Goal: Task Accomplishment & Management: Manage account settings

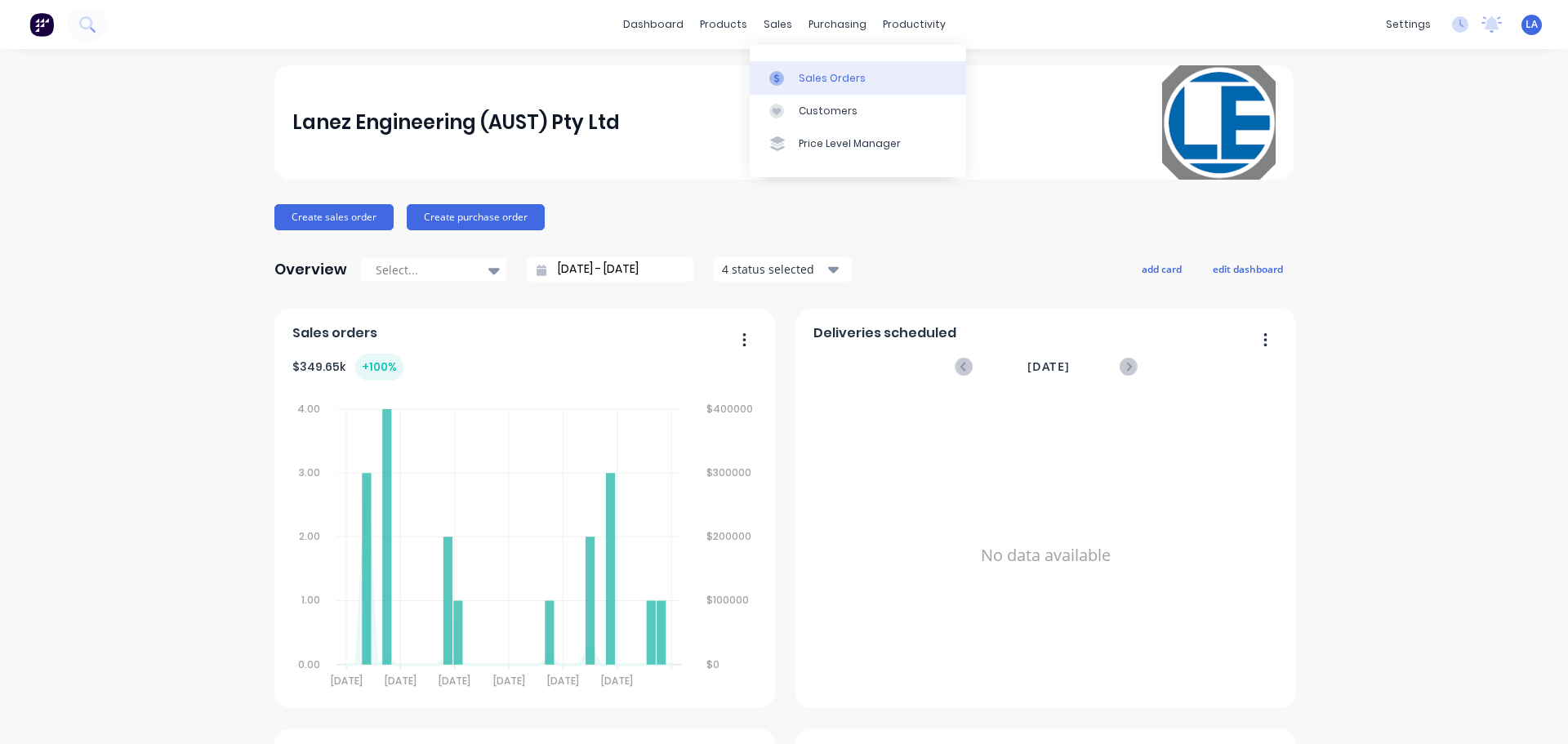
click at [790, 87] on link "Sales Orders" at bounding box center [858, 77] width 217 height 32
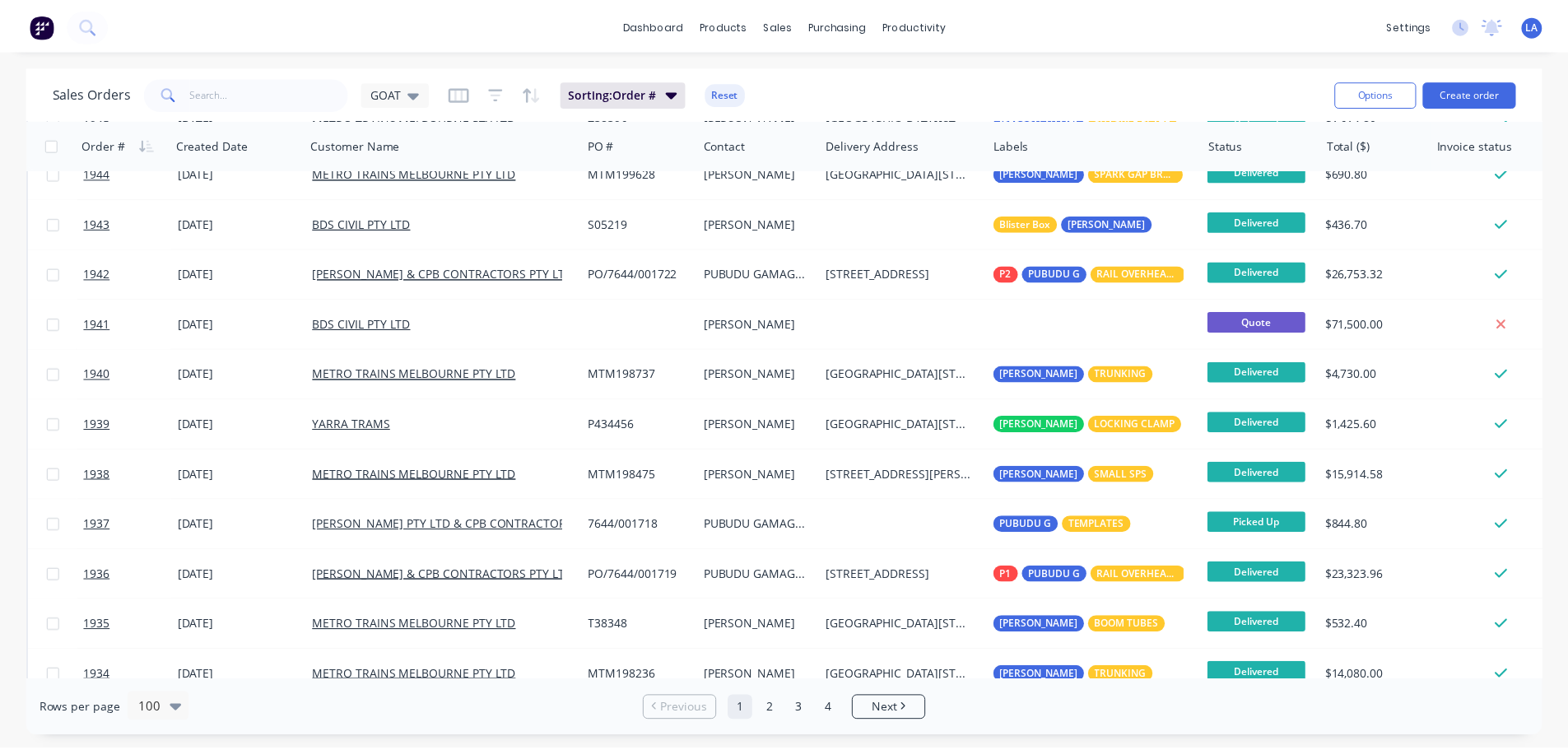
scroll to position [1400, 0]
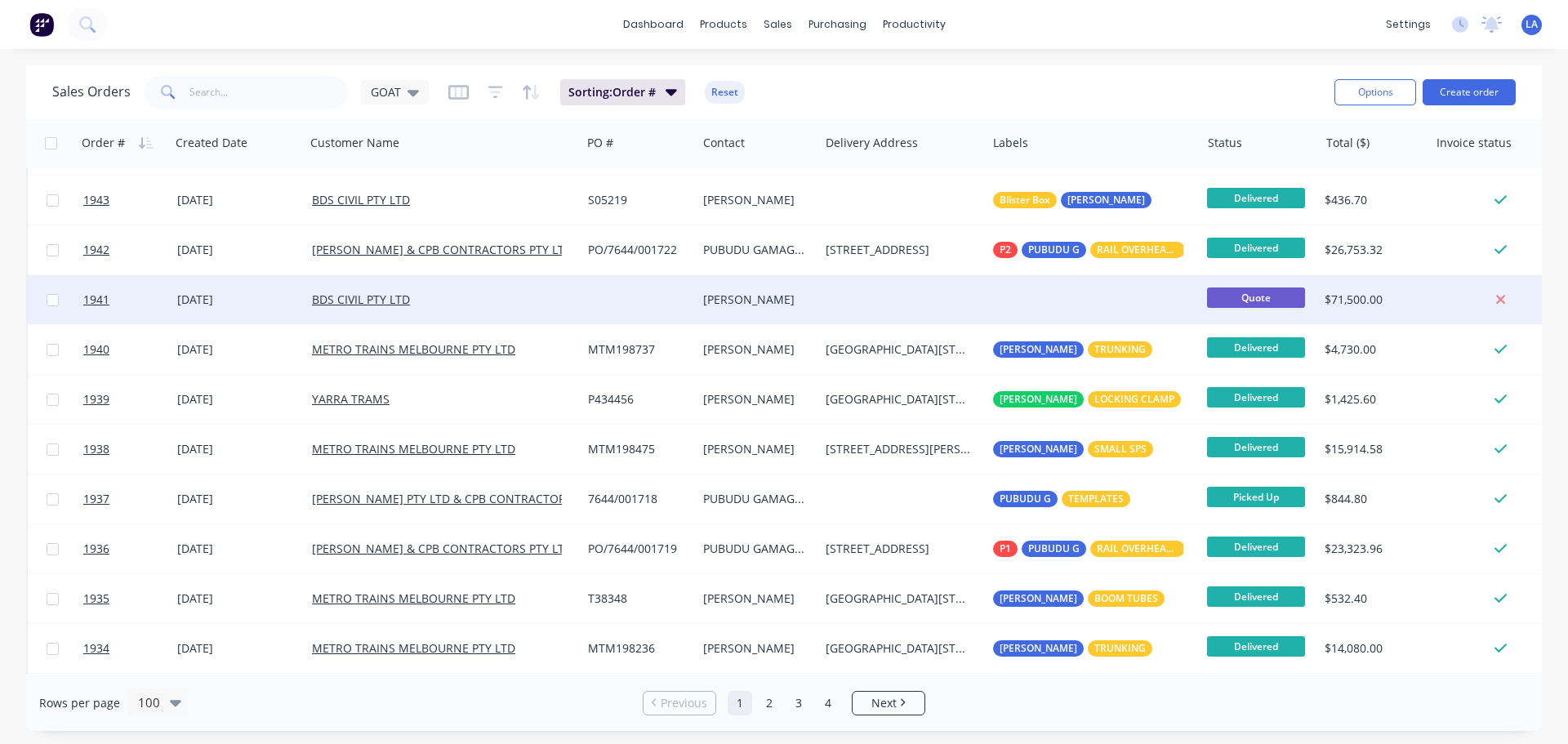
click at [656, 301] on div at bounding box center [639, 299] width 115 height 49
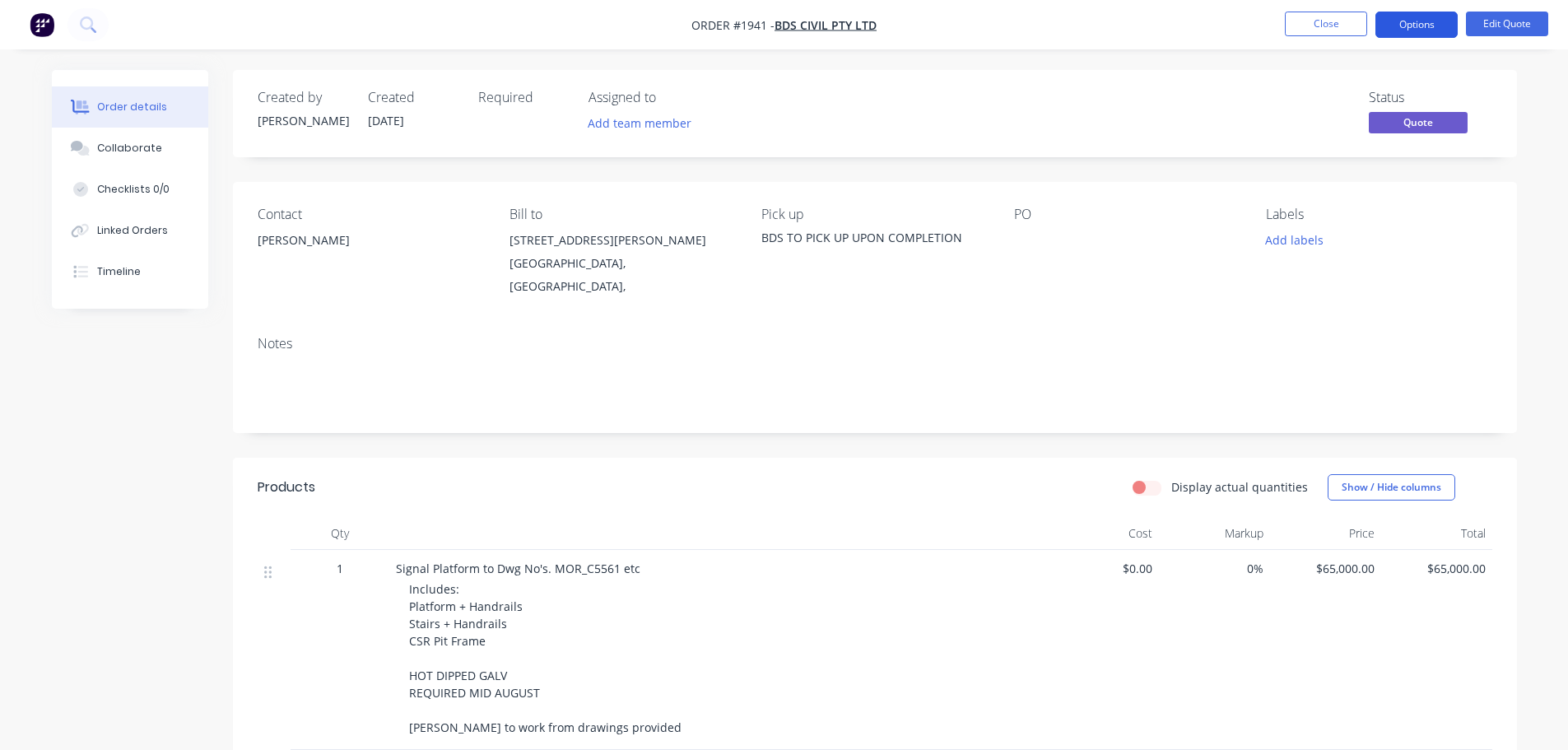
click at [1428, 25] on button "Options" at bounding box center [1416, 24] width 83 height 26
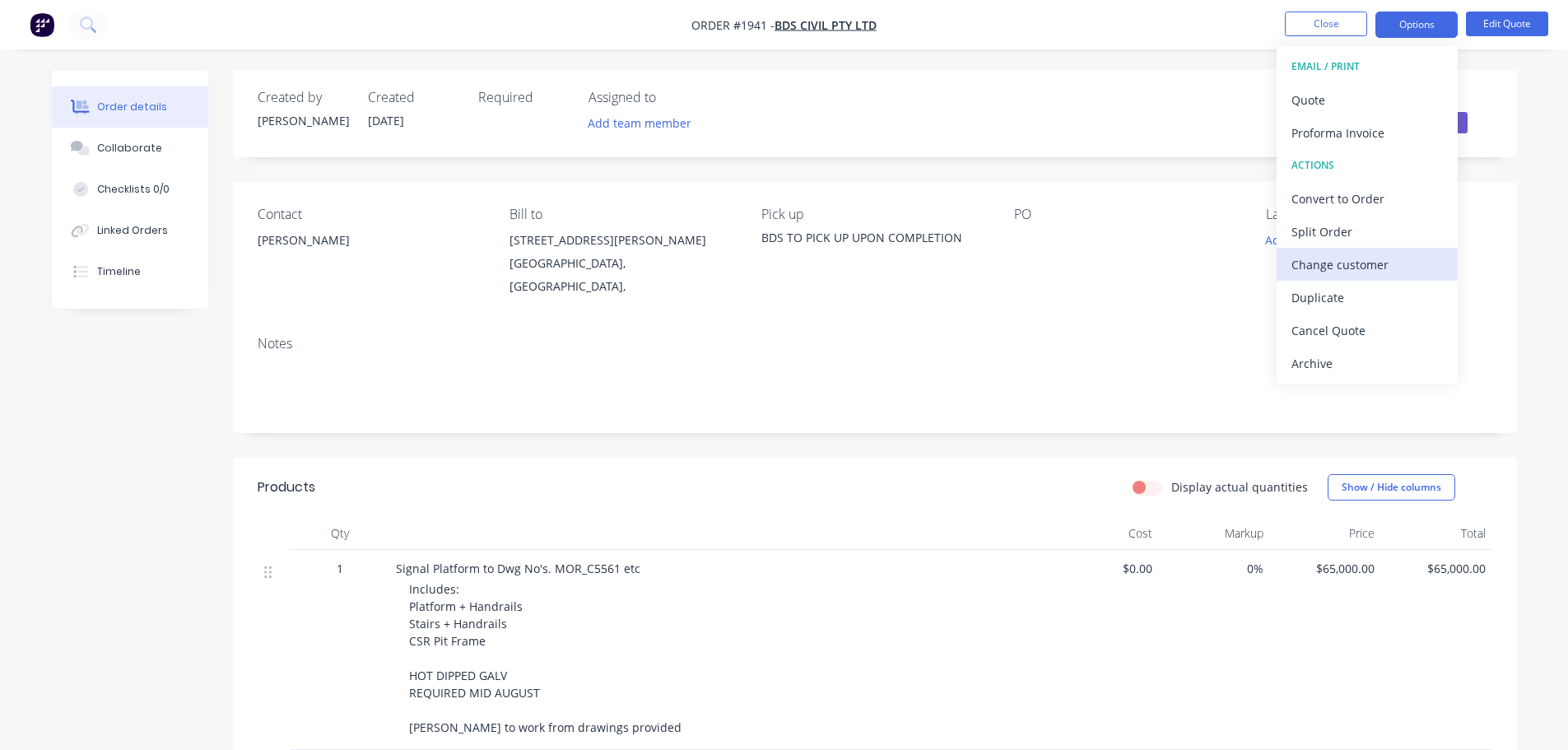
click at [1358, 266] on div "Change customer" at bounding box center [1367, 265] width 152 height 24
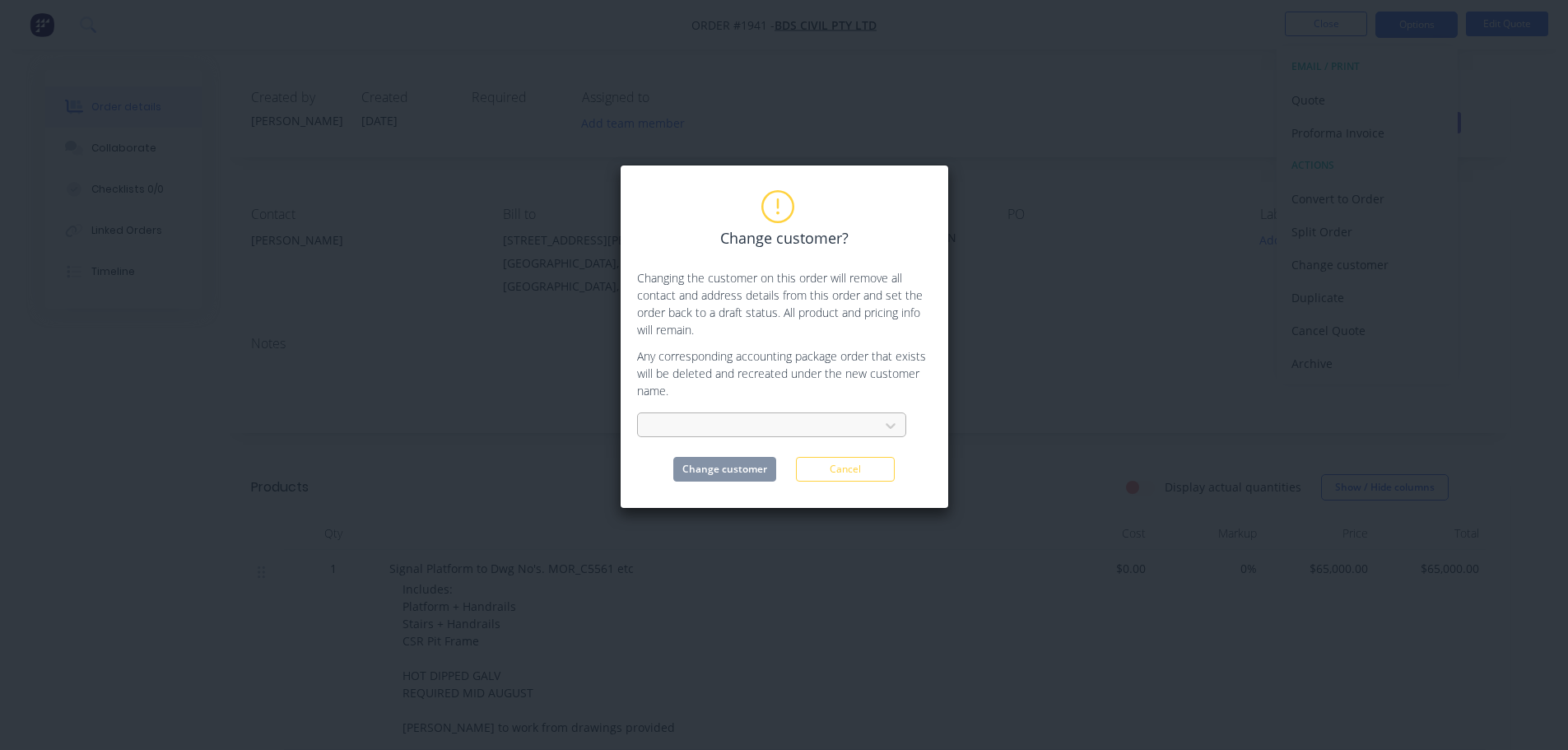
click at [749, 420] on div at bounding box center [761, 426] width 219 height 20
type input "met"
click at [772, 462] on div "METRO TRAINS MELBOURNE PTY LTD" at bounding box center [771, 462] width 269 height 31
click at [758, 466] on button "Change customer" at bounding box center [724, 469] width 103 height 25
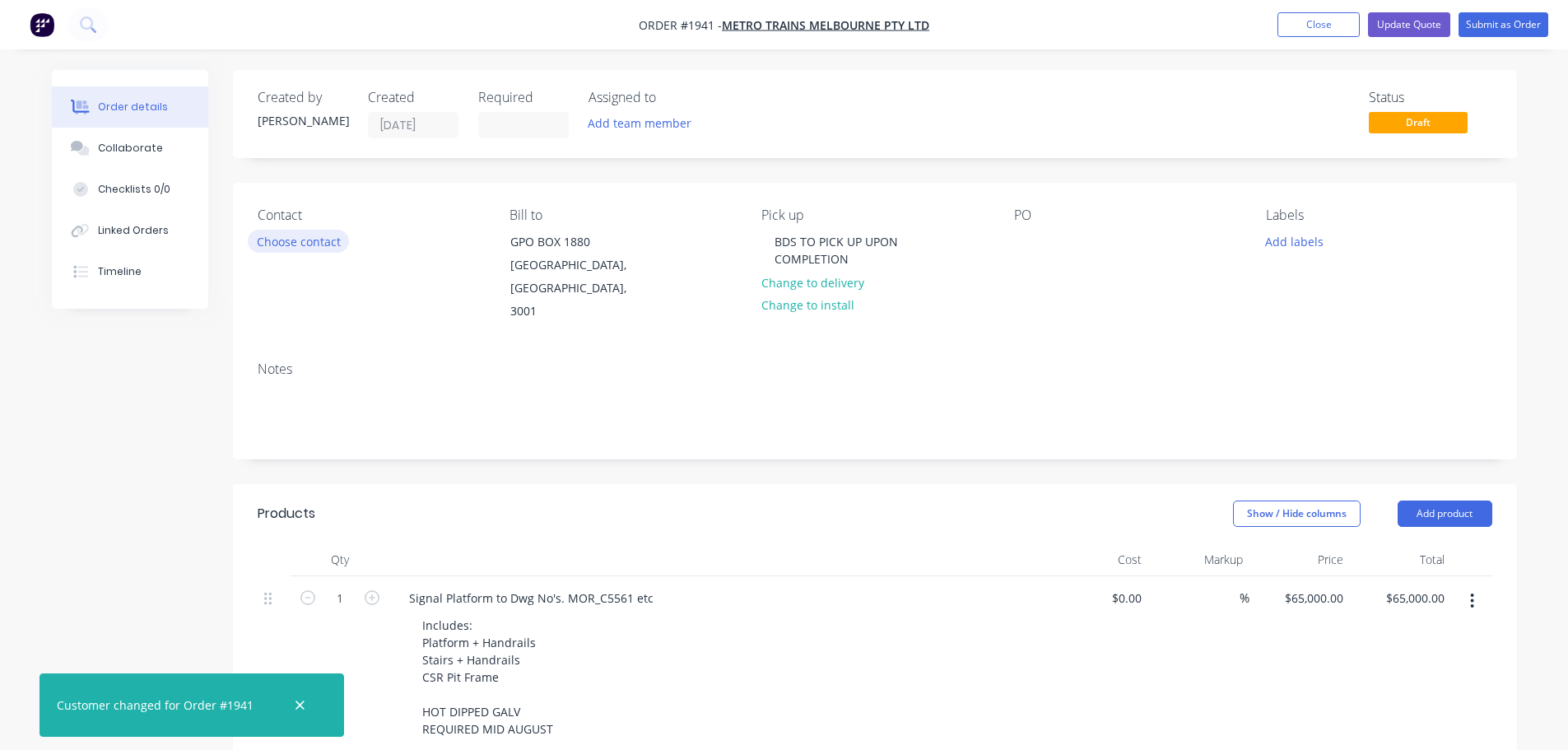
click at [319, 236] on button "Choose contact" at bounding box center [298, 241] width 101 height 22
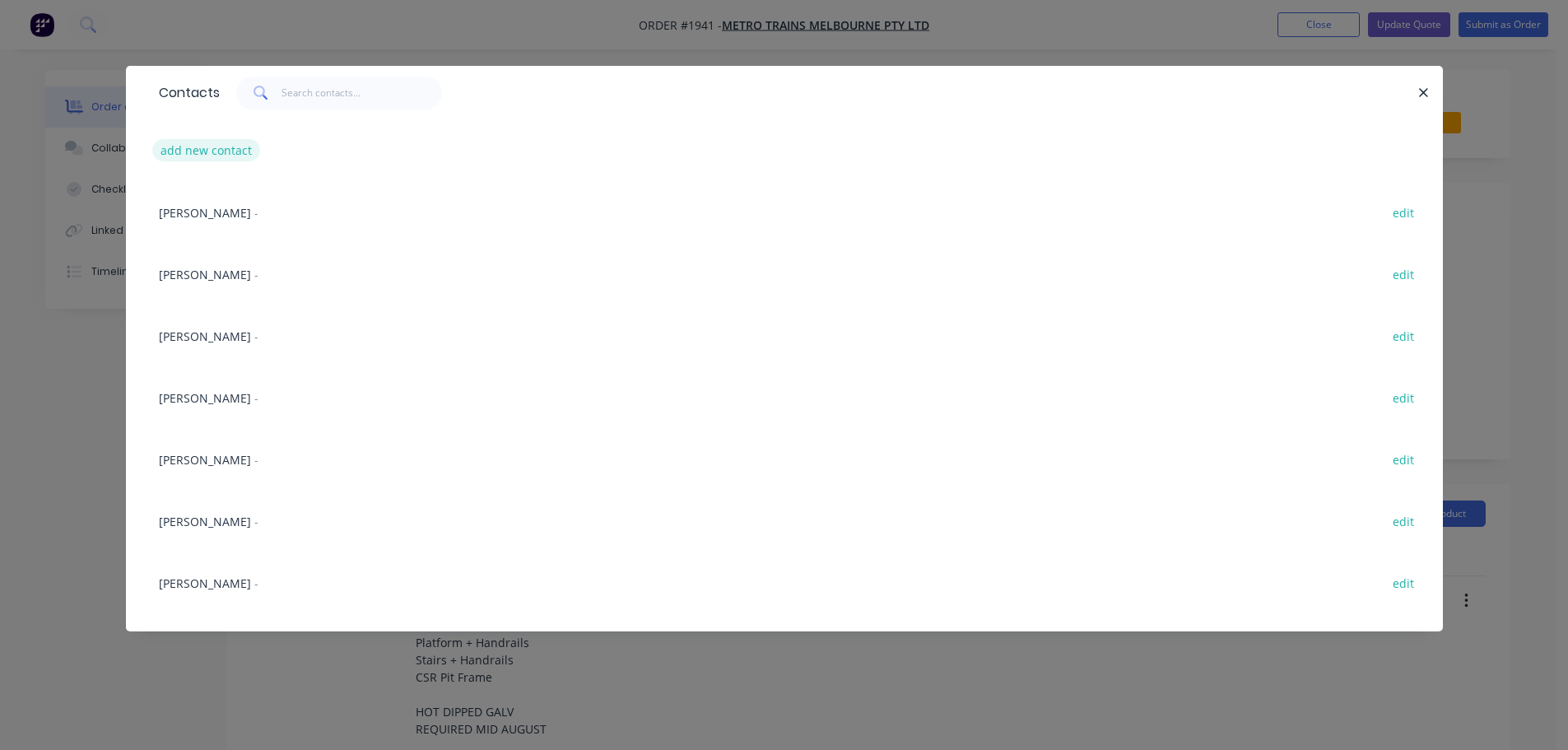
click at [210, 150] on button "add new contact" at bounding box center [206, 151] width 109 height 22
select select "AU"
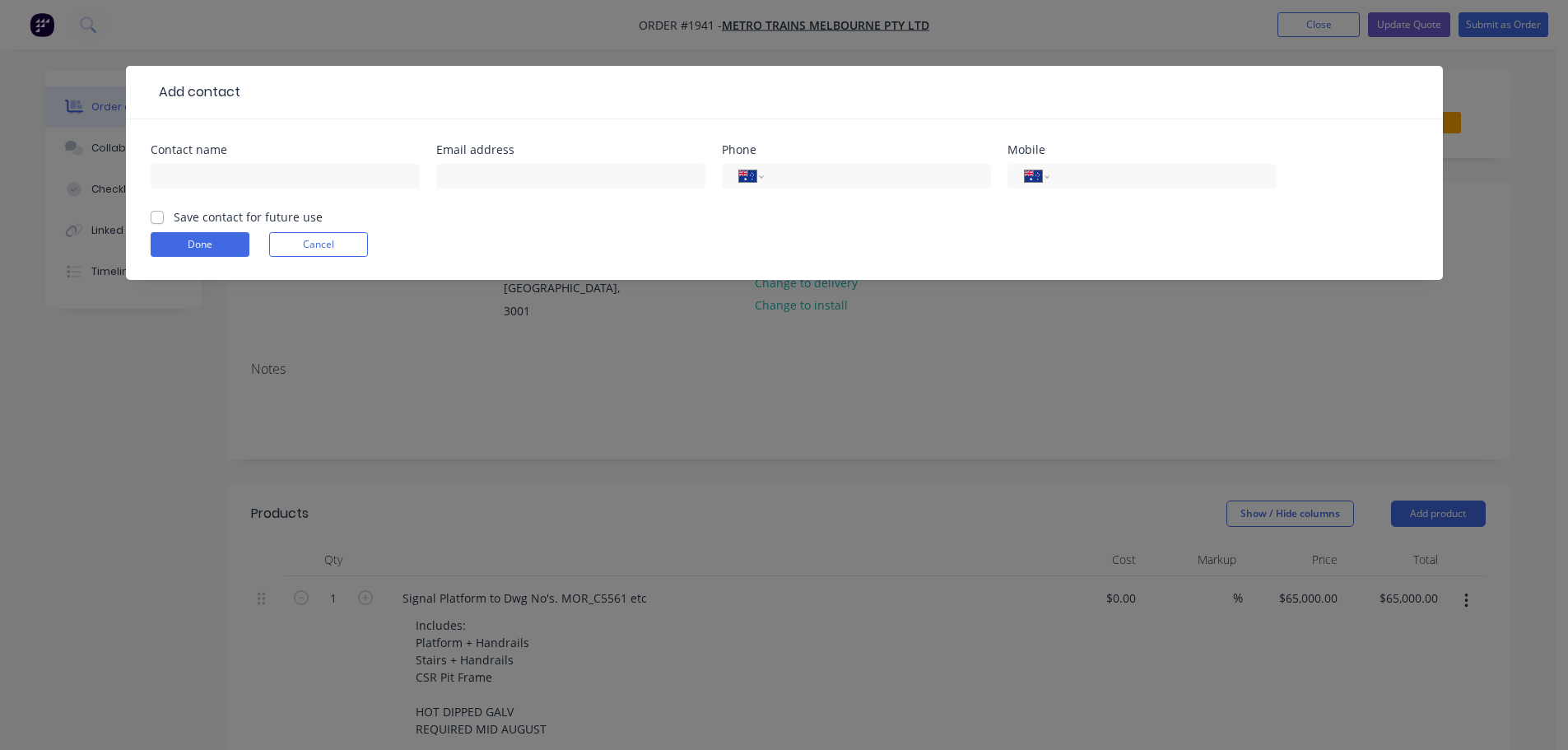
click at [319, 115] on header "Add contact" at bounding box center [784, 93] width 1317 height 54
click at [292, 182] on input "text" at bounding box center [285, 176] width 269 height 25
type input "LACHLAN MARSHALL"
click at [174, 213] on label "Save contact for future use" at bounding box center [248, 217] width 149 height 18
click at [161, 213] on input "Save contact for future use" at bounding box center [157, 216] width 13 height 16
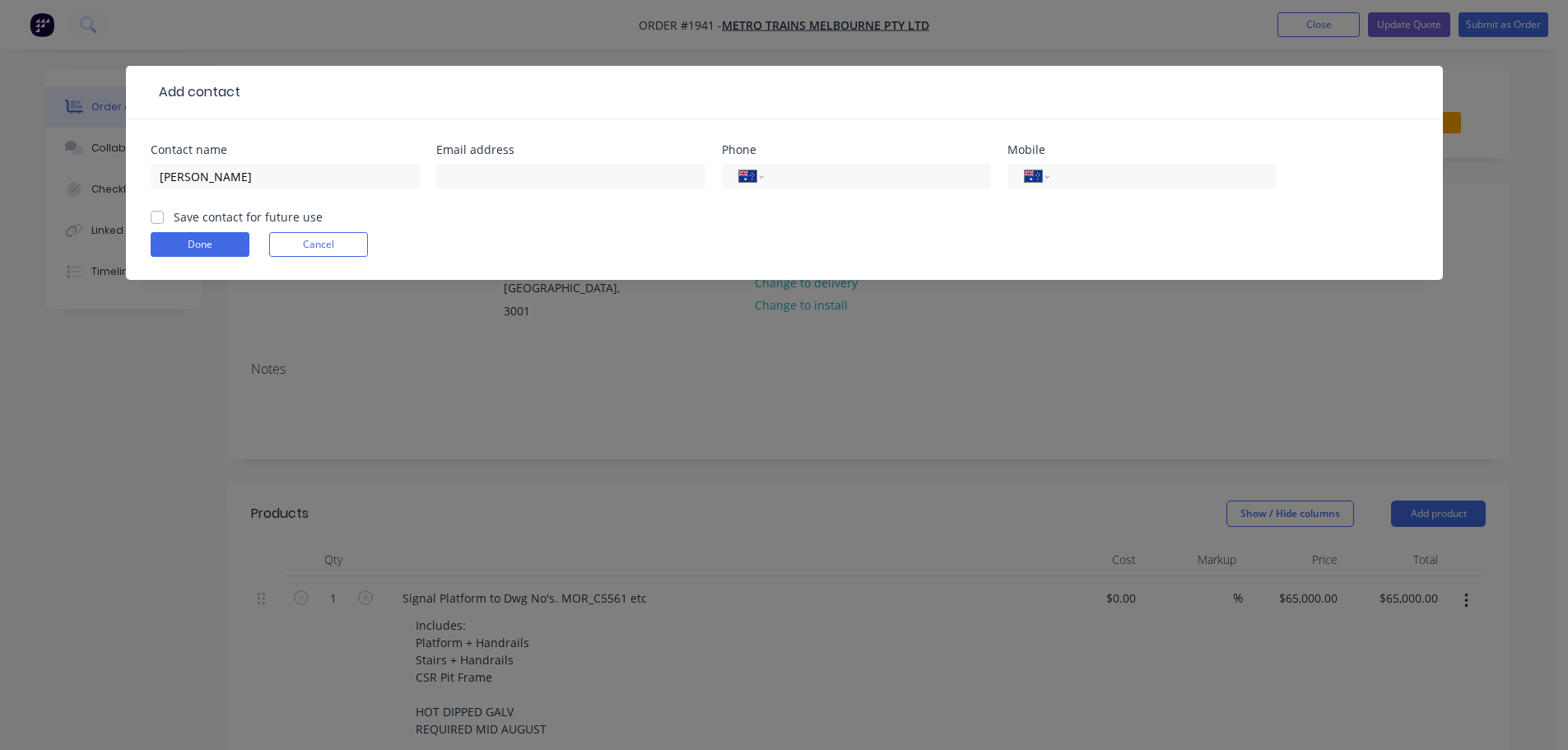
checkbox input "true"
click at [169, 240] on button "Done" at bounding box center [200, 245] width 99 height 25
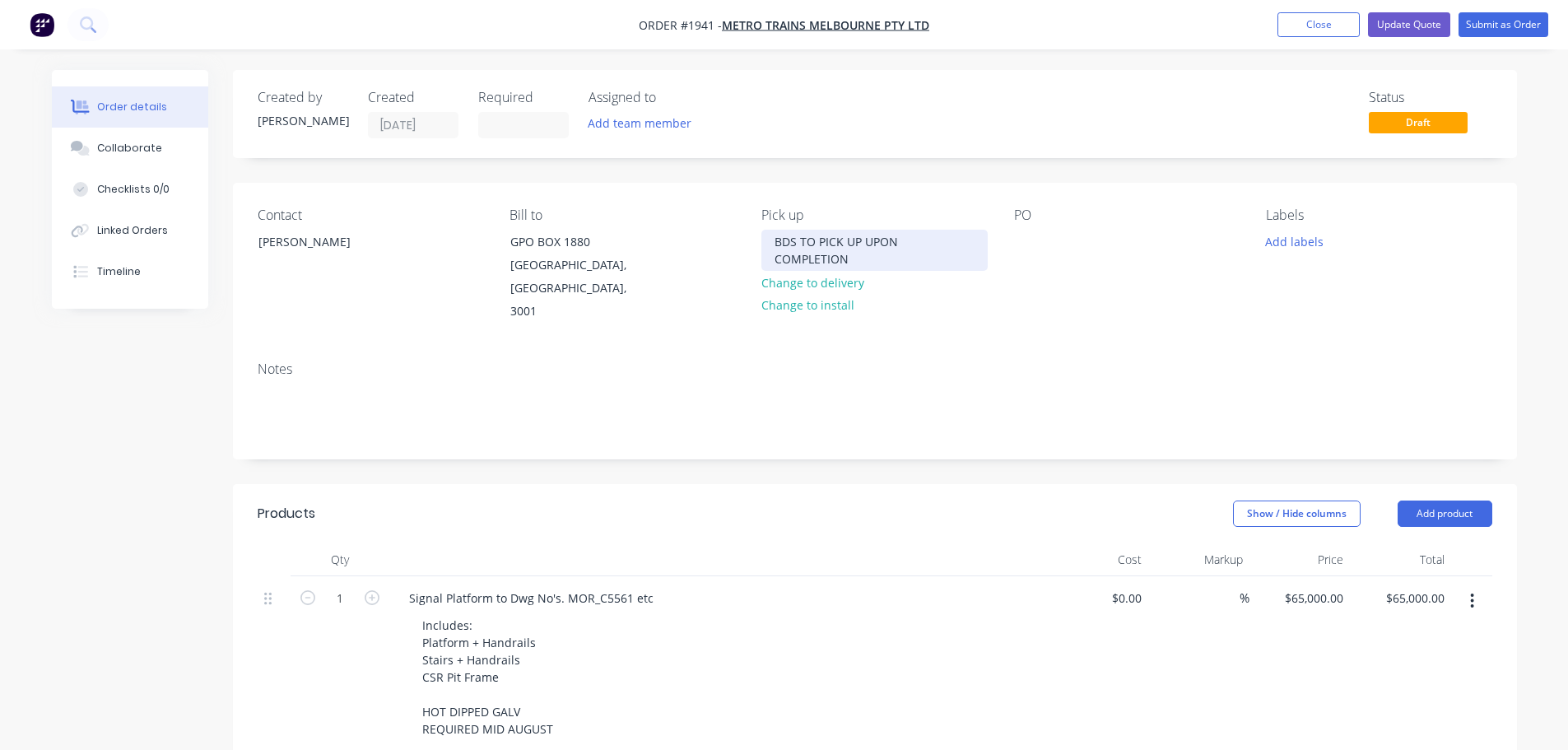
click at [906, 243] on div "BDS TO PICK UP UPON COMPLETION" at bounding box center [874, 250] width 226 height 41
click at [824, 273] on button "Change to delivery" at bounding box center [812, 282] width 120 height 22
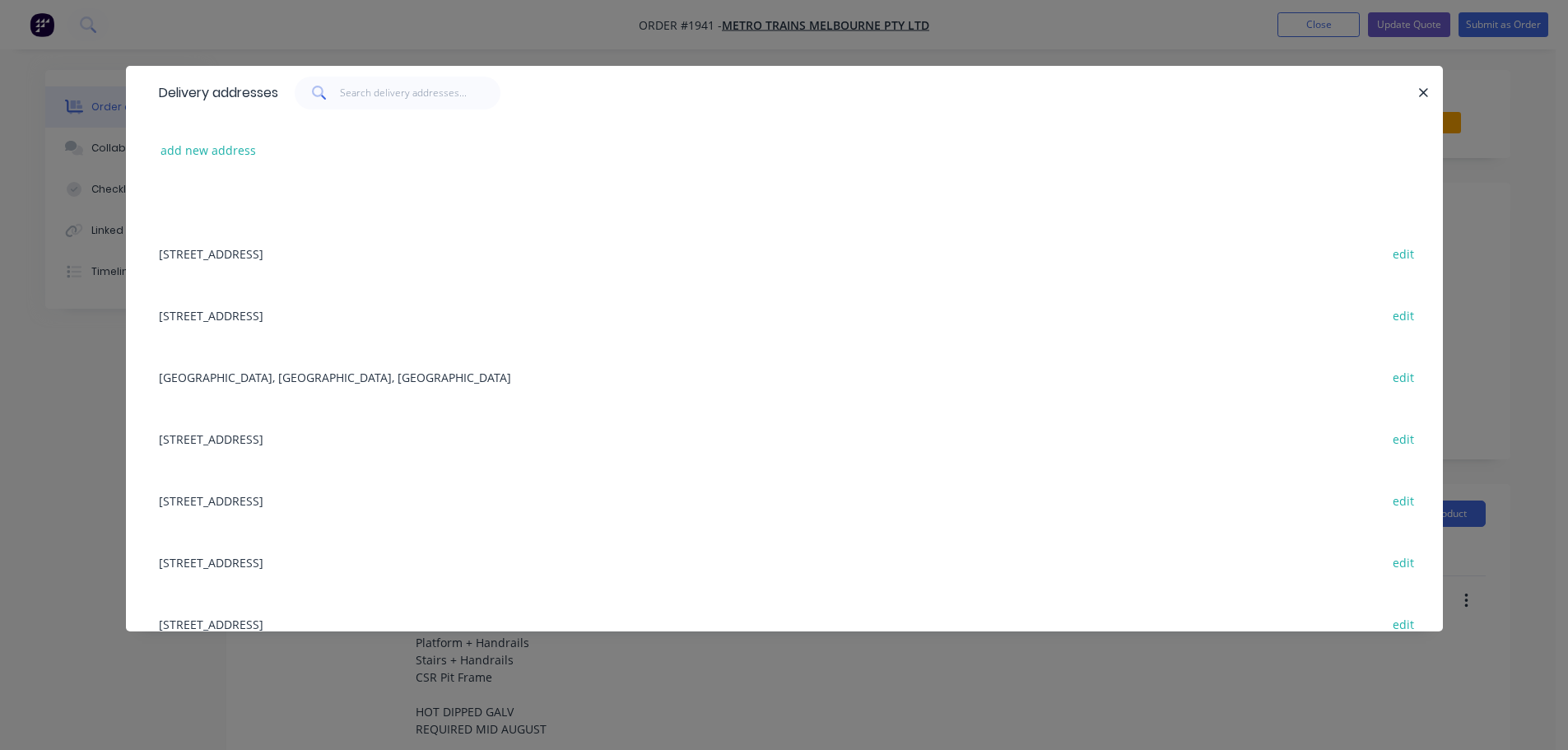
scroll to position [165, 0]
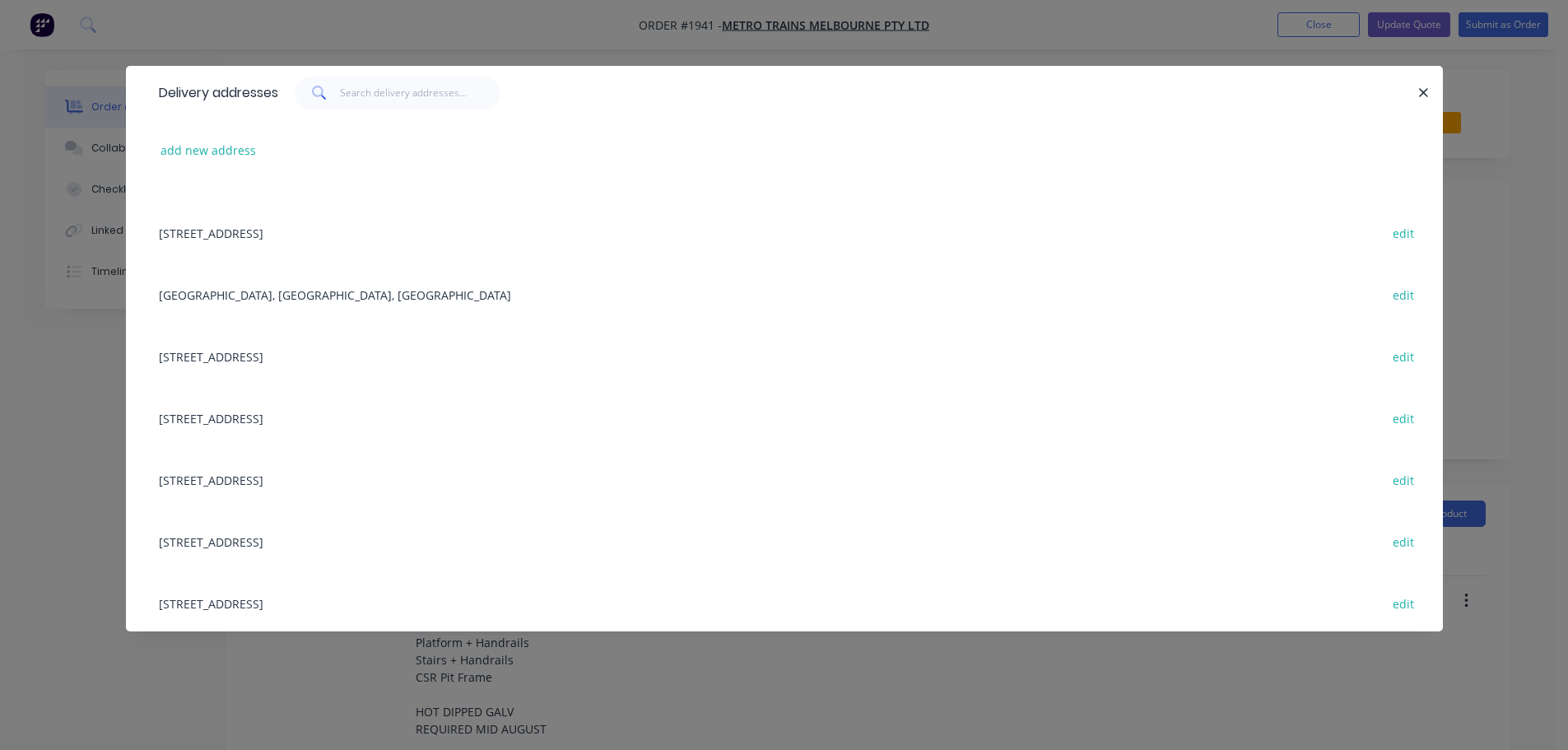
click at [396, 233] on div "31 VENTURE COURT, DANDENONG SOUTH, Victoria, Australia, 3175 edit" at bounding box center [784, 233] width 1268 height 61
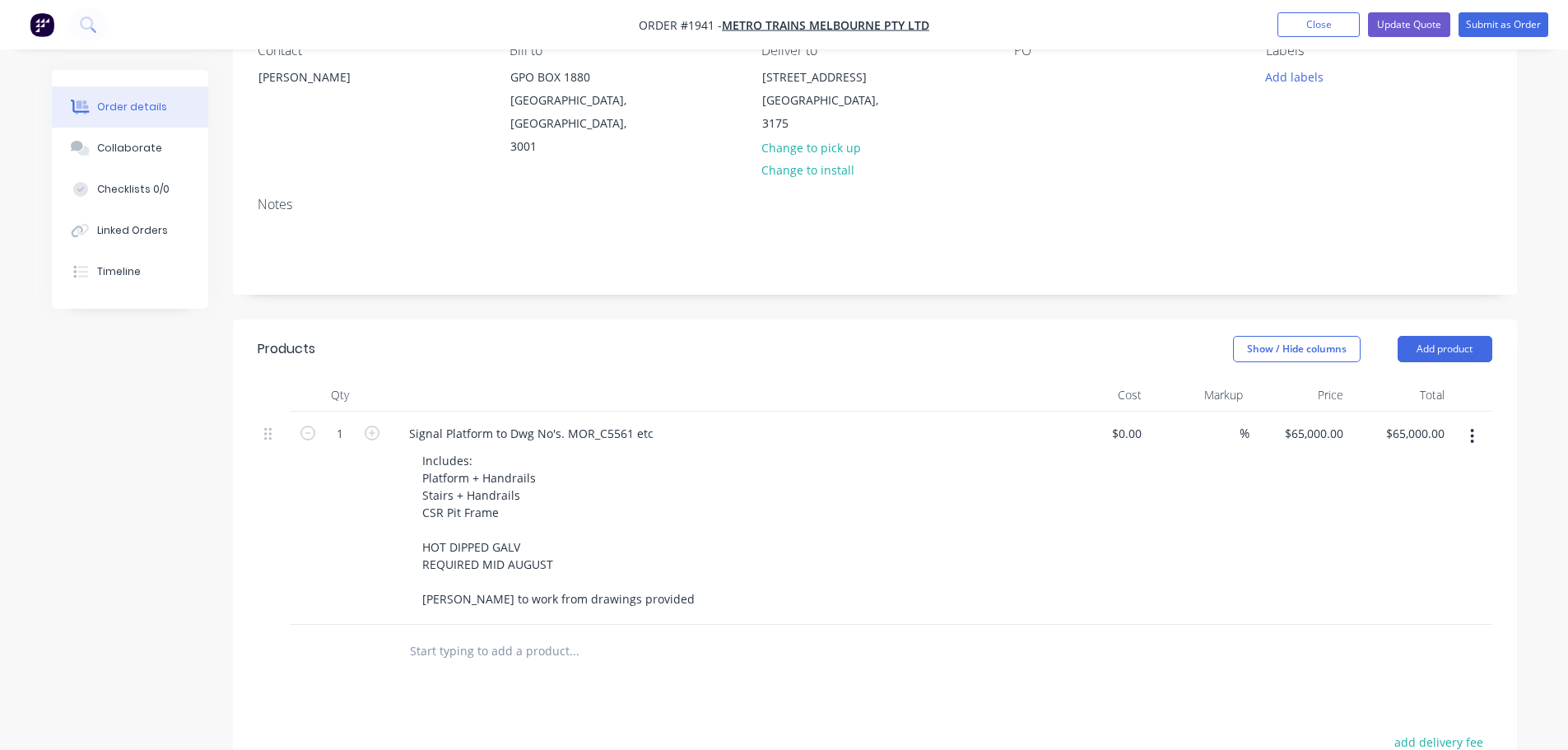
click at [1477, 422] on button "button" at bounding box center [1472, 436] width 39 height 30
click at [1431, 567] on div "Delete" at bounding box center [1414, 579] width 126 height 24
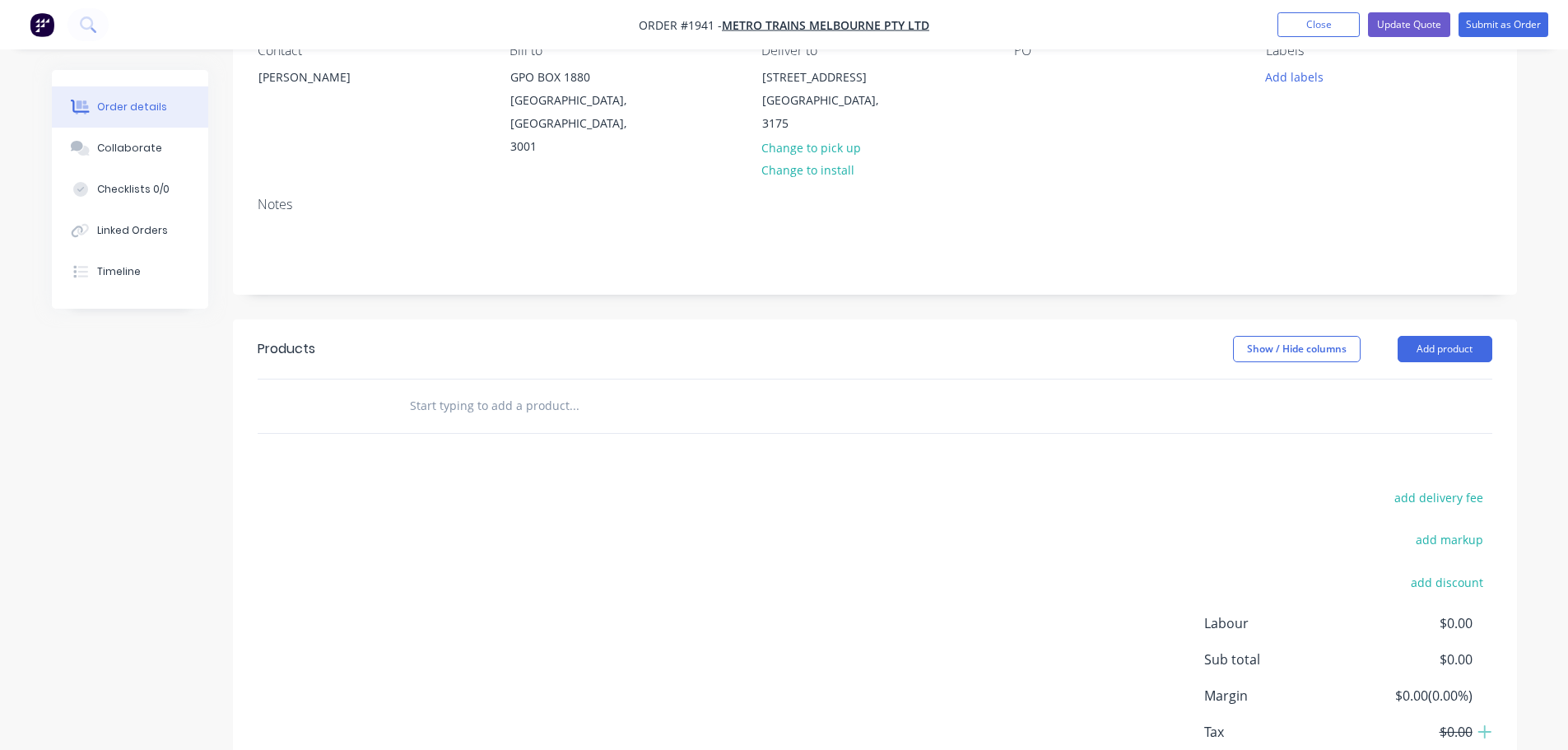
click at [534, 390] on input "text" at bounding box center [574, 406] width 329 height 33
click at [484, 400] on div at bounding box center [685, 407] width 592 height 54
click at [491, 391] on input "text" at bounding box center [574, 406] width 329 height 33
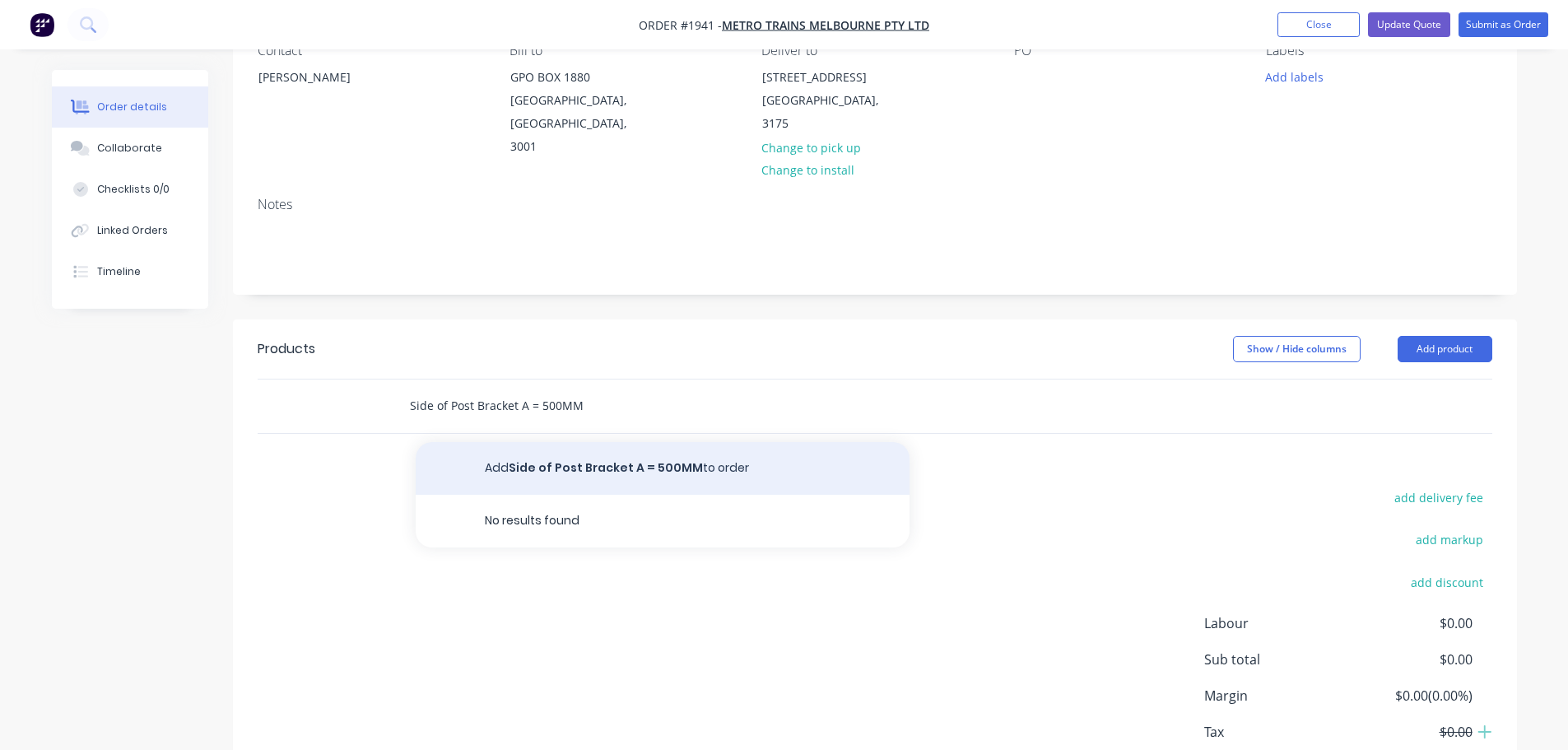
type input "Side of Post Bracket A = 500MM"
click at [492, 453] on button "Add Side of Post Bracket A = 500MM to order" at bounding box center [662, 468] width 494 height 53
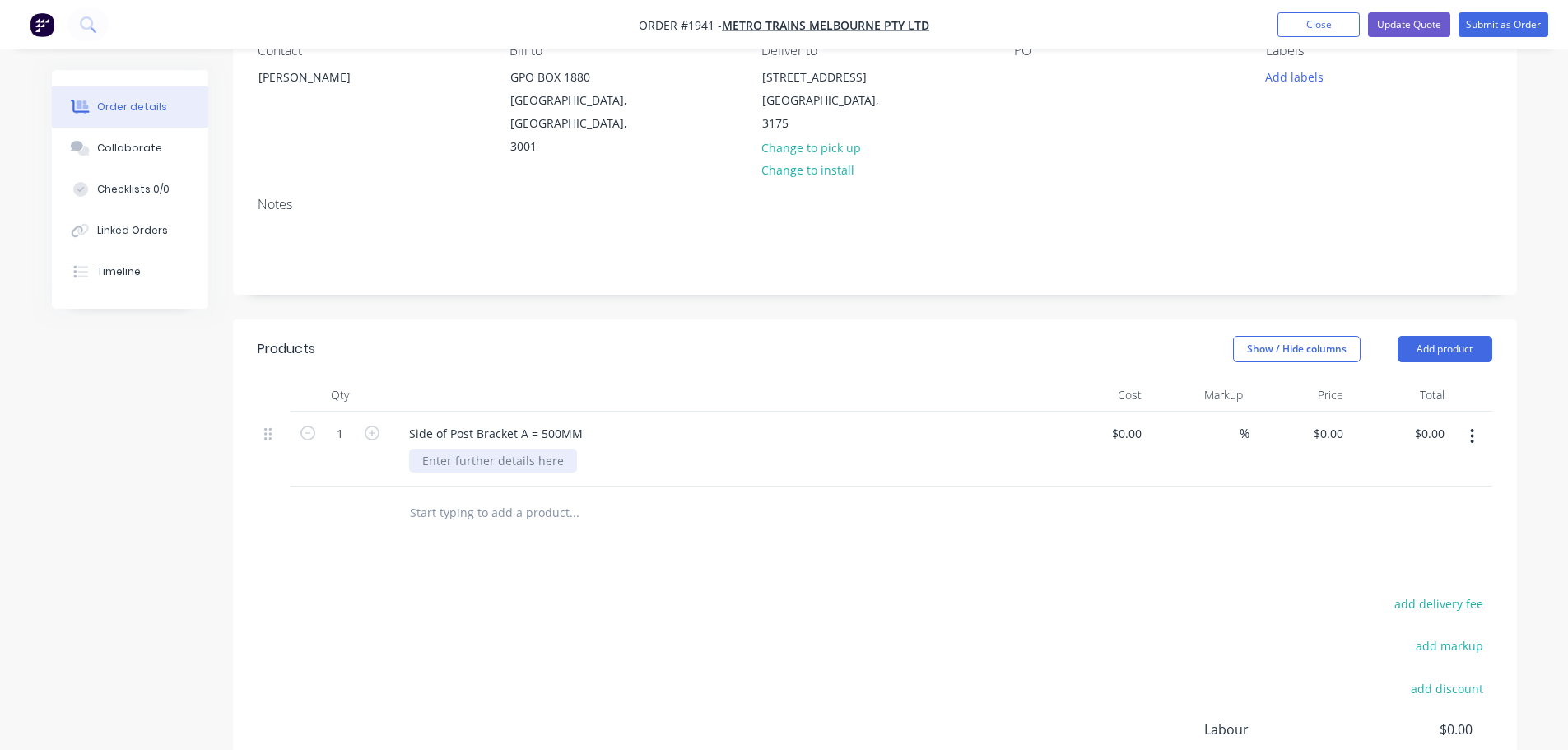
click at [498, 449] on div at bounding box center [493, 461] width 168 height 24
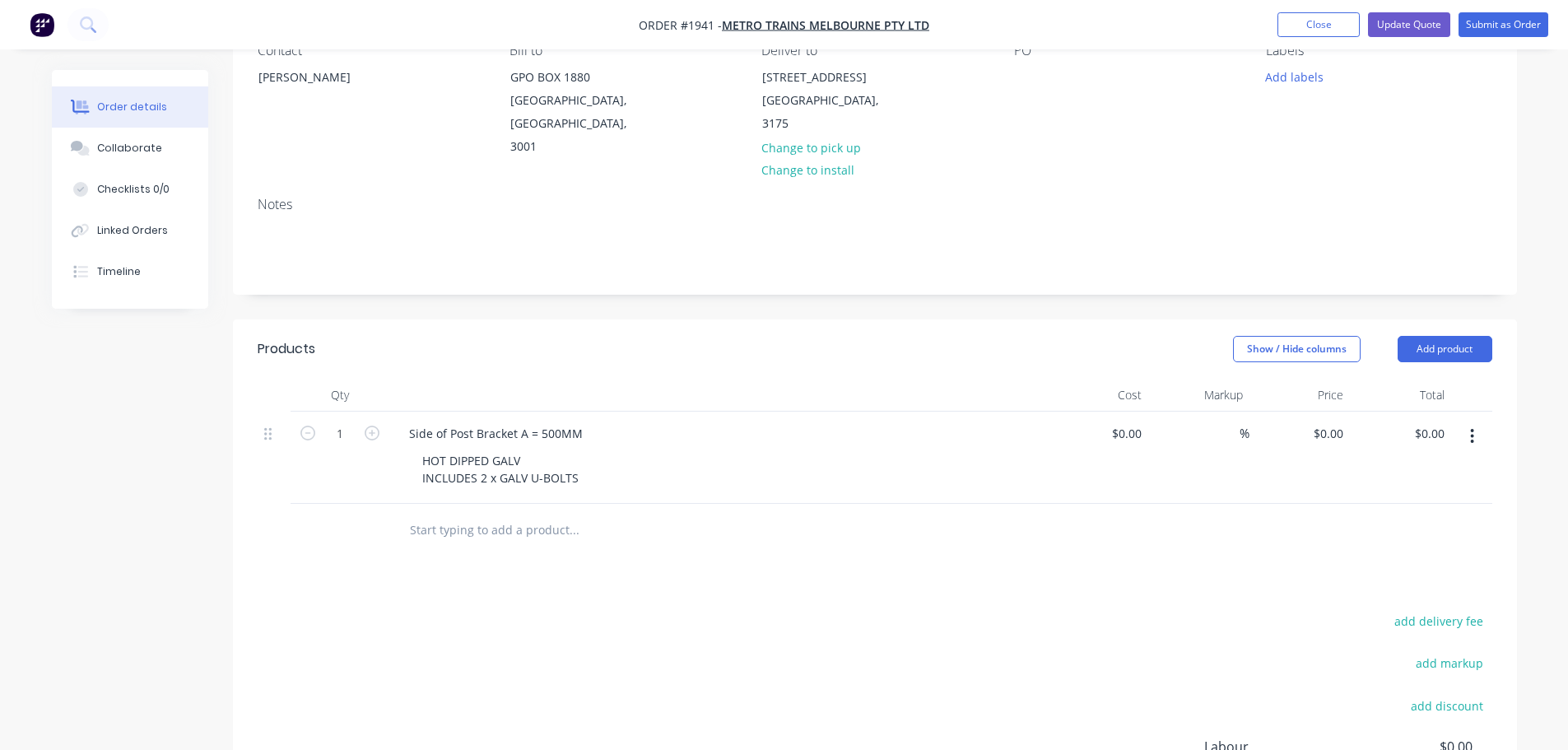
click at [587, 551] on div "Products Show / Hide columns Add product Qty Cost Markup Price Total 1 Side of …" at bounding box center [874, 636] width 1284 height 634
click at [1339, 422] on input "0" at bounding box center [1331, 434] width 38 height 24
type input "$348.00"
click at [1266, 584] on div "Products Show / Hide columns Add product Qty Cost Markup Price Total 1 Side of …" at bounding box center [874, 636] width 1284 height 634
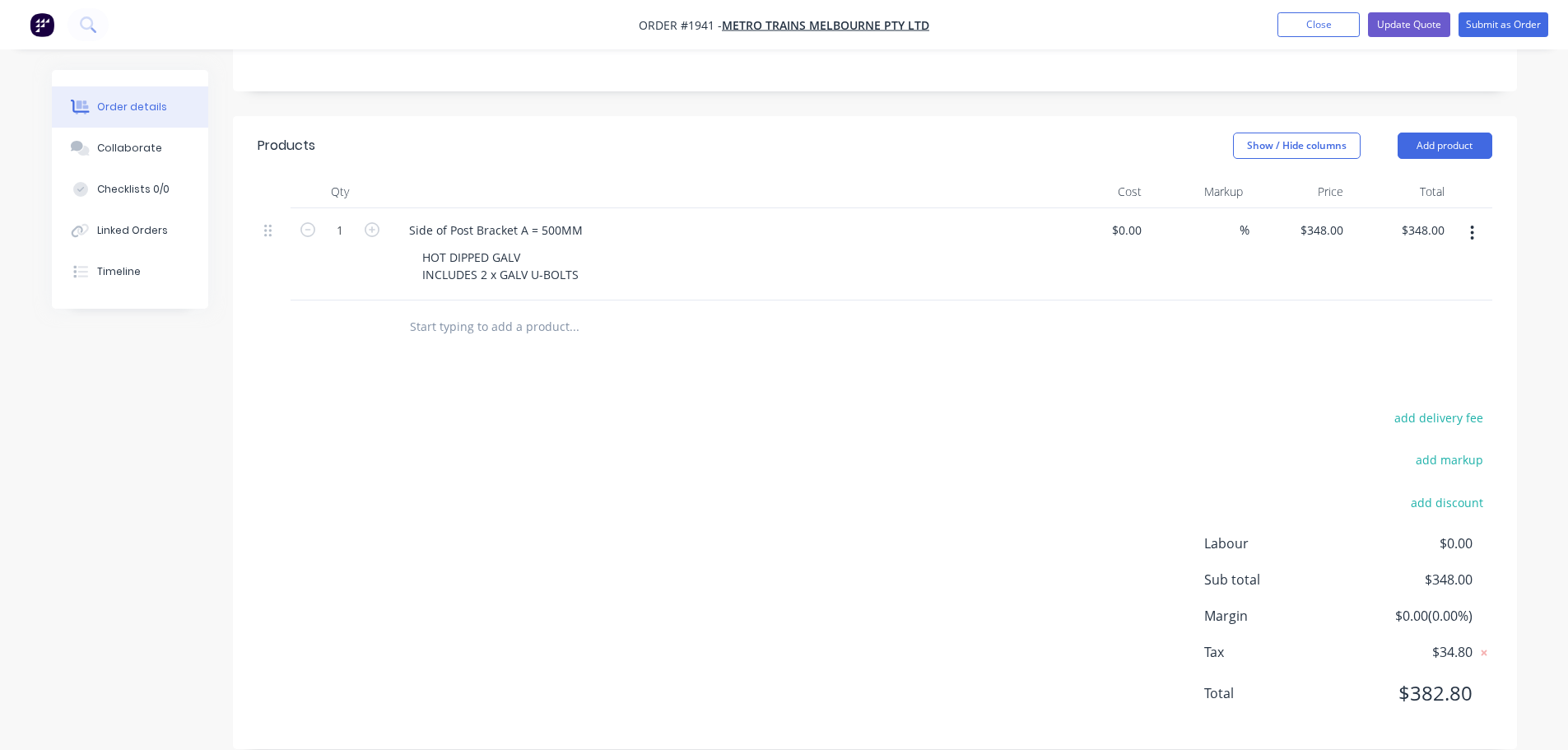
scroll to position [369, 0]
click at [345, 218] on input "1" at bounding box center [340, 230] width 43 height 25
type input "15"
type input "$5,220.00"
click at [578, 436] on div "add delivery fee add markup add discount Labour $0.00 Sub total $348.00 Margin …" at bounding box center [875, 565] width 1235 height 318
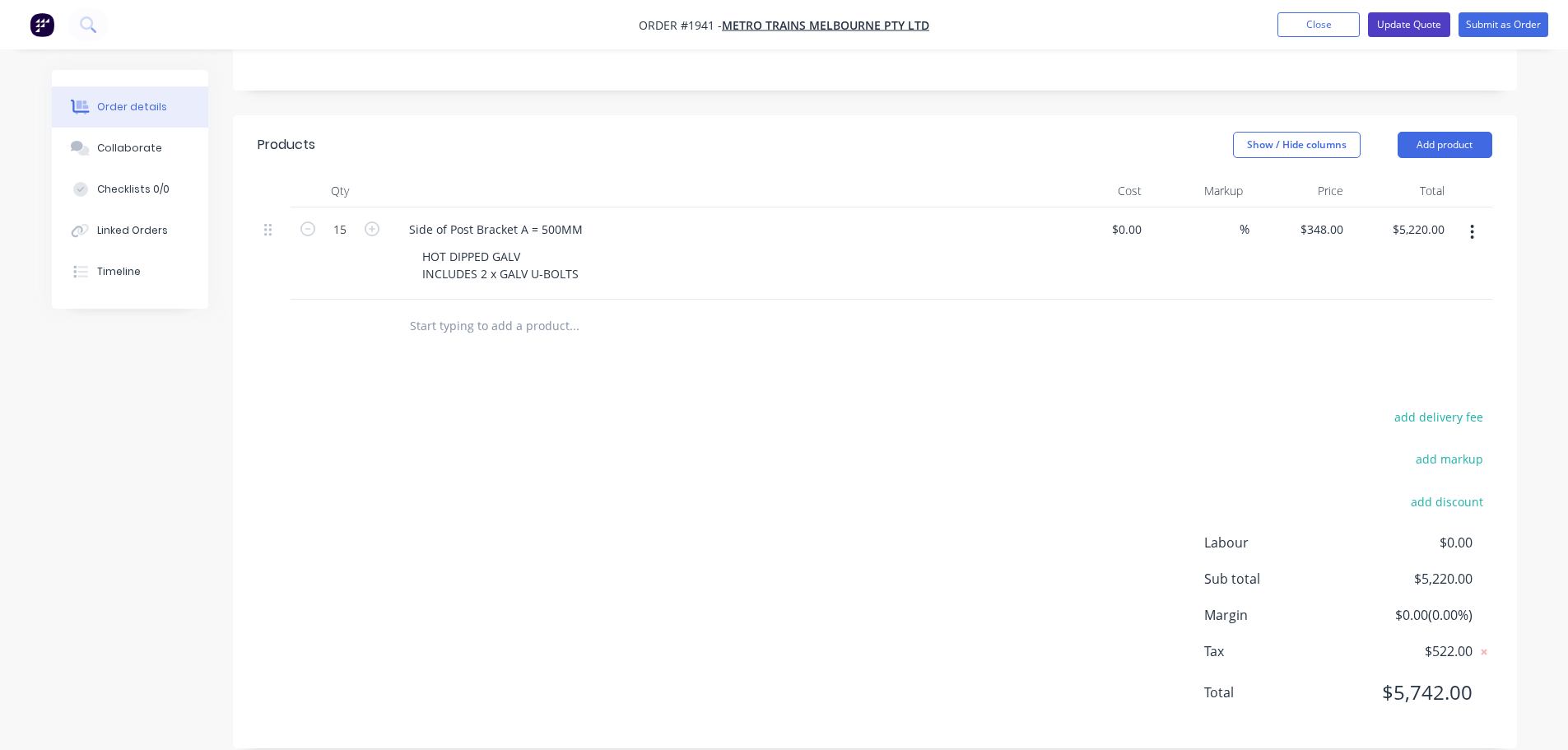
click at [1442, 25] on button "Update Quote" at bounding box center [1409, 24] width 83 height 25
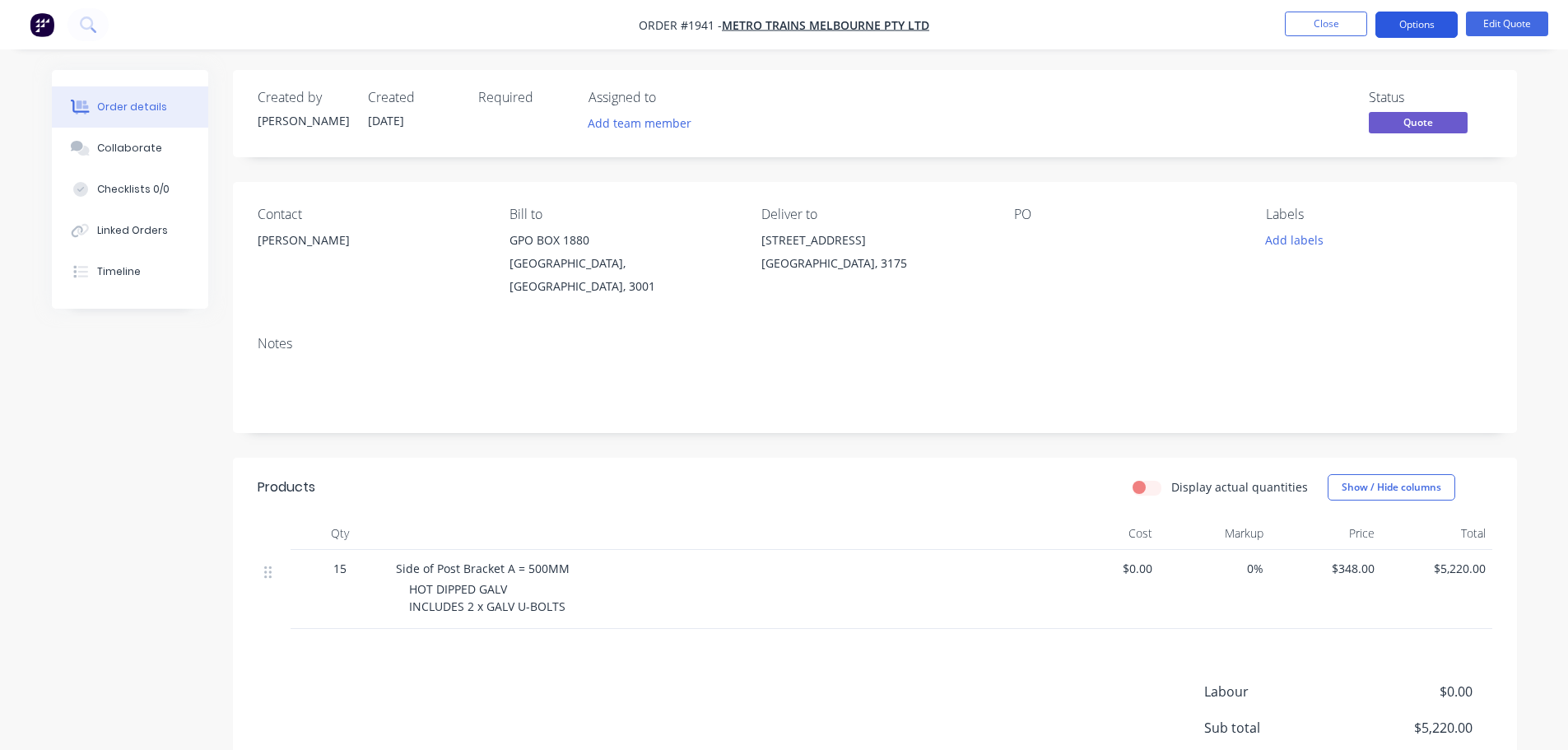
click at [1413, 22] on button "Options" at bounding box center [1416, 24] width 83 height 26
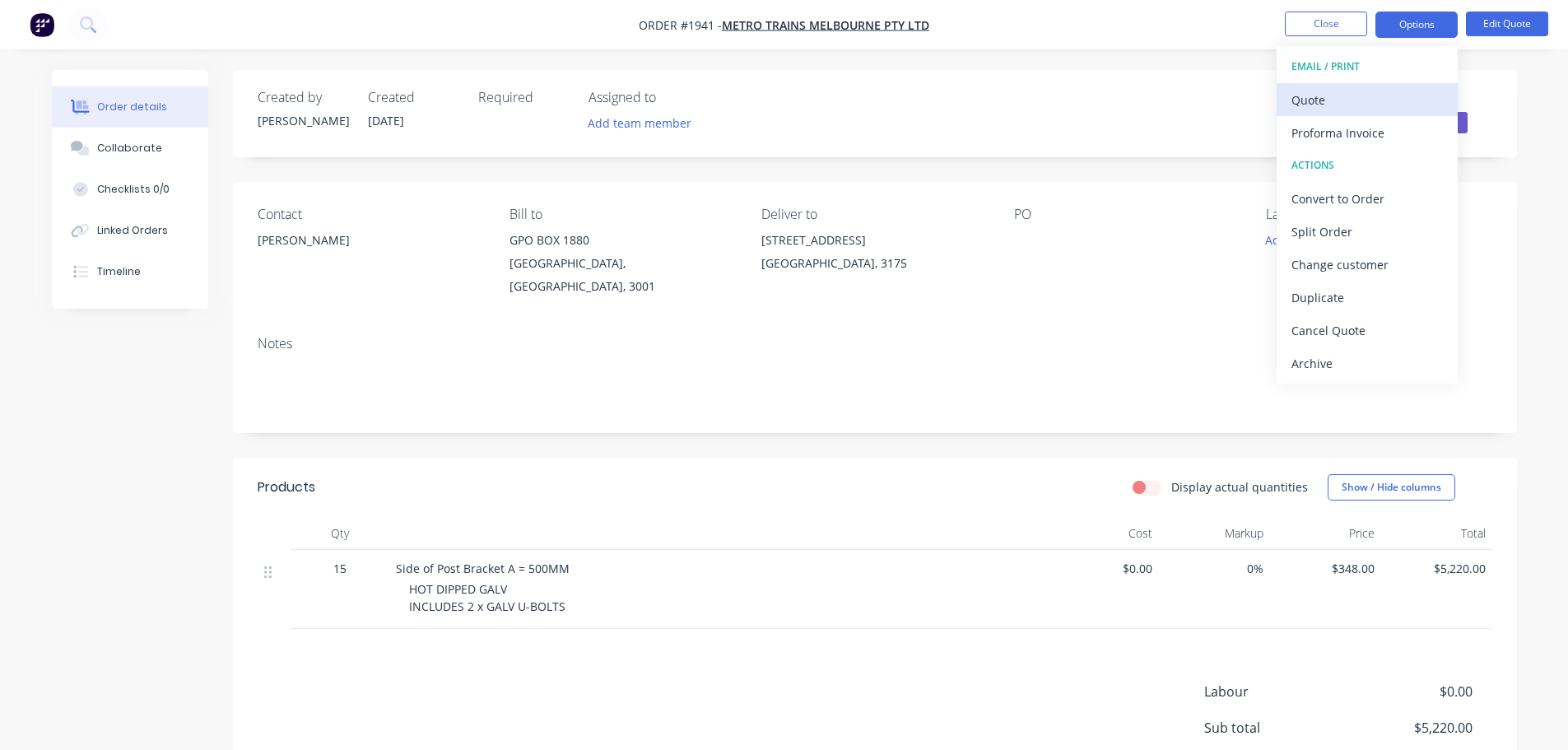
click at [1389, 99] on div "Quote" at bounding box center [1367, 100] width 152 height 24
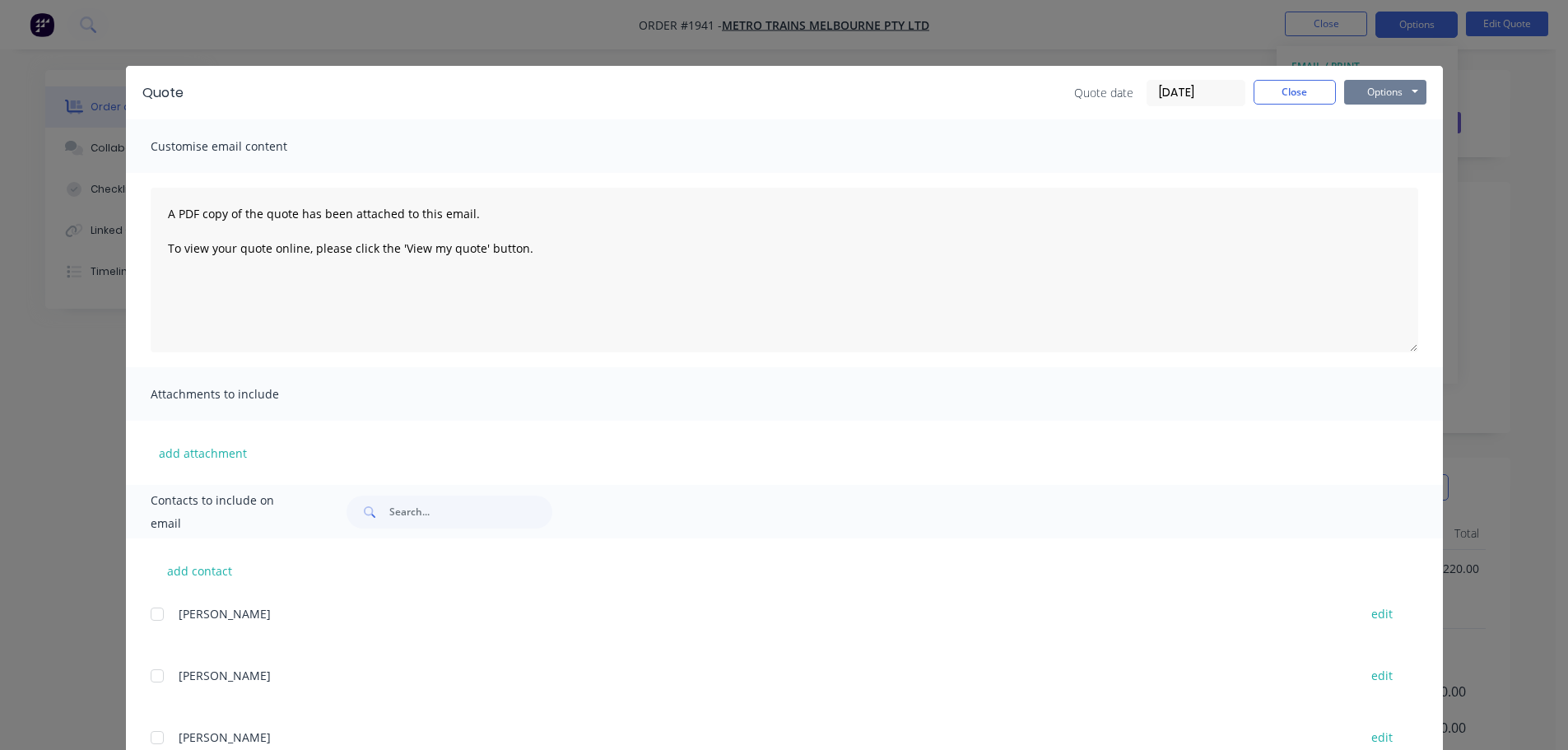
click at [1396, 97] on button "Options" at bounding box center [1385, 92] width 83 height 25
click at [1390, 148] on button "Print" at bounding box center [1396, 148] width 105 height 27
click at [1269, 98] on button "Close" at bounding box center [1295, 92] width 83 height 25
